Goal: Navigation & Orientation: Find specific page/section

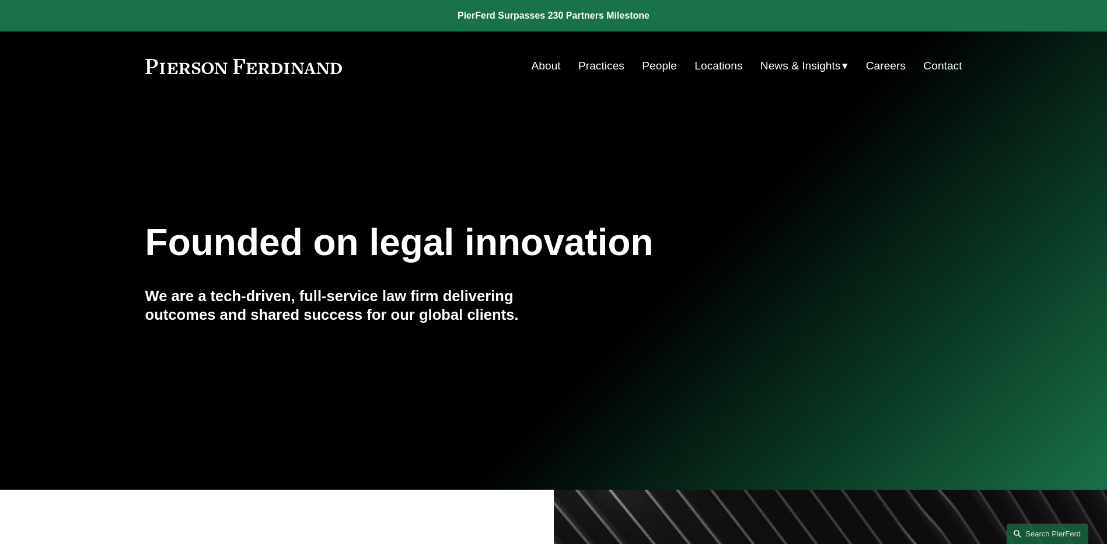
click at [649, 66] on link "People" at bounding box center [659, 66] width 35 height 22
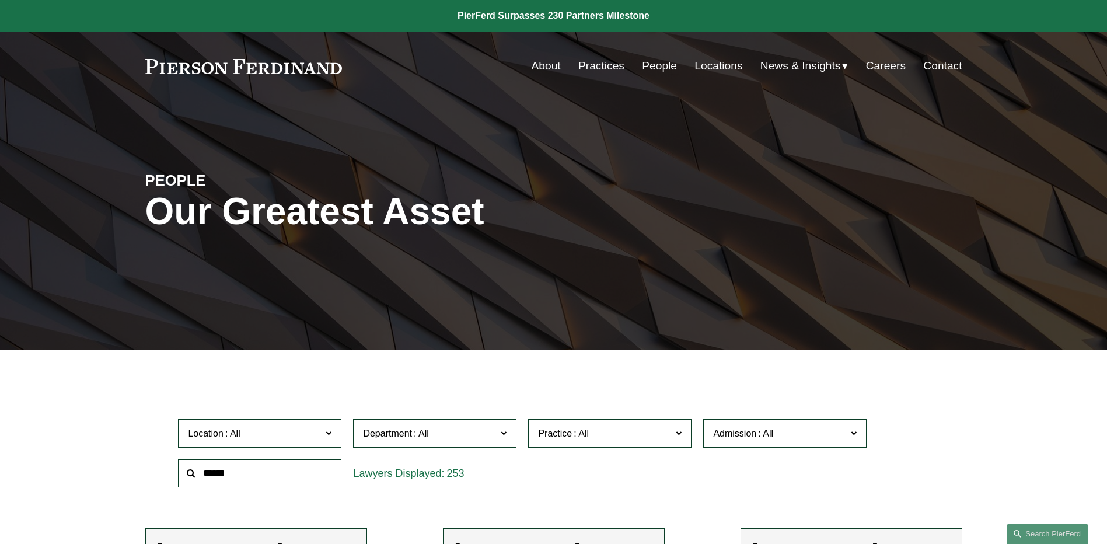
click at [0, 0] on span "News" at bounding box center [0, 0] width 0 height 0
